Goal: Navigation & Orientation: Find specific page/section

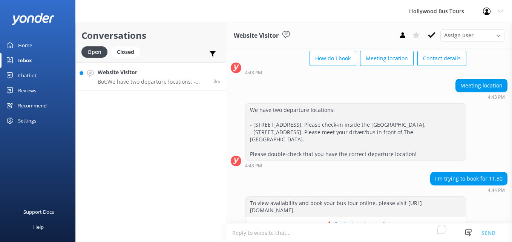
scroll to position [73, 0]
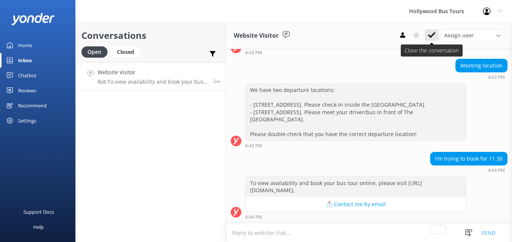
click at [427, 33] on button at bounding box center [432, 34] width 14 height 11
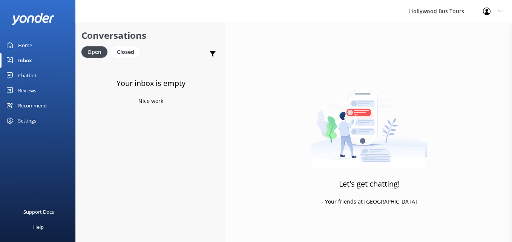
click at [13, 45] on link "Home" at bounding box center [37, 45] width 75 height 15
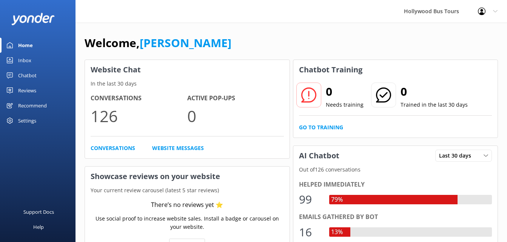
click at [9, 64] on link "Inbox" at bounding box center [37, 60] width 75 height 15
